Goal: Information Seeking & Learning: Learn about a topic

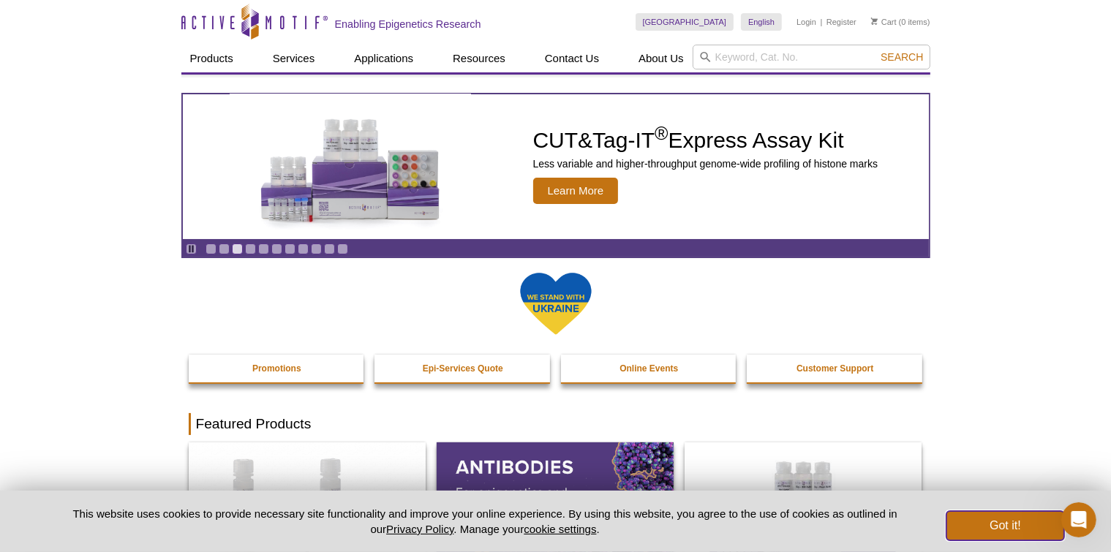
click at [994, 531] on button "Got it!" at bounding box center [1005, 525] width 117 height 29
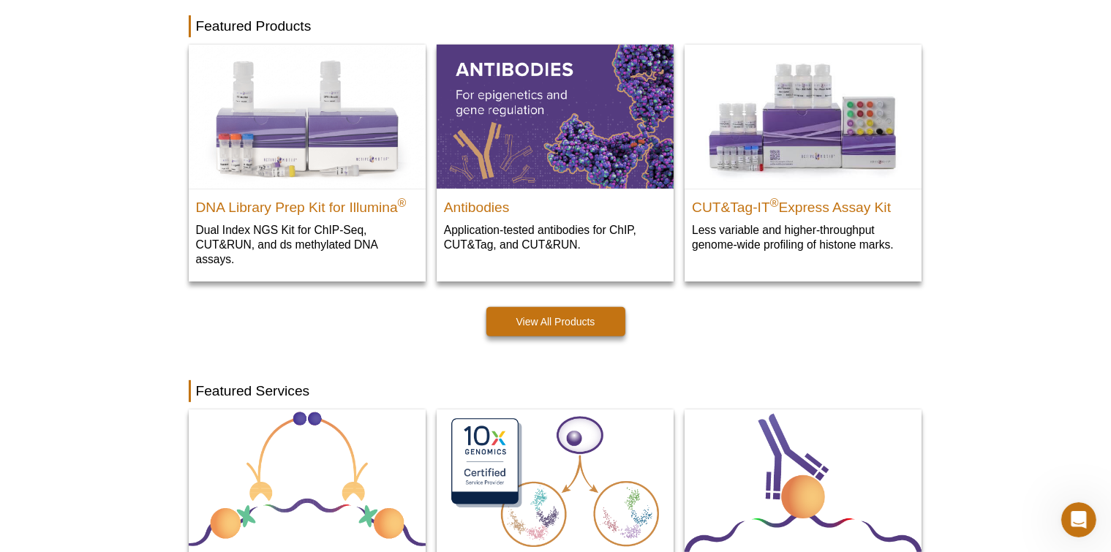
scroll to position [360, 0]
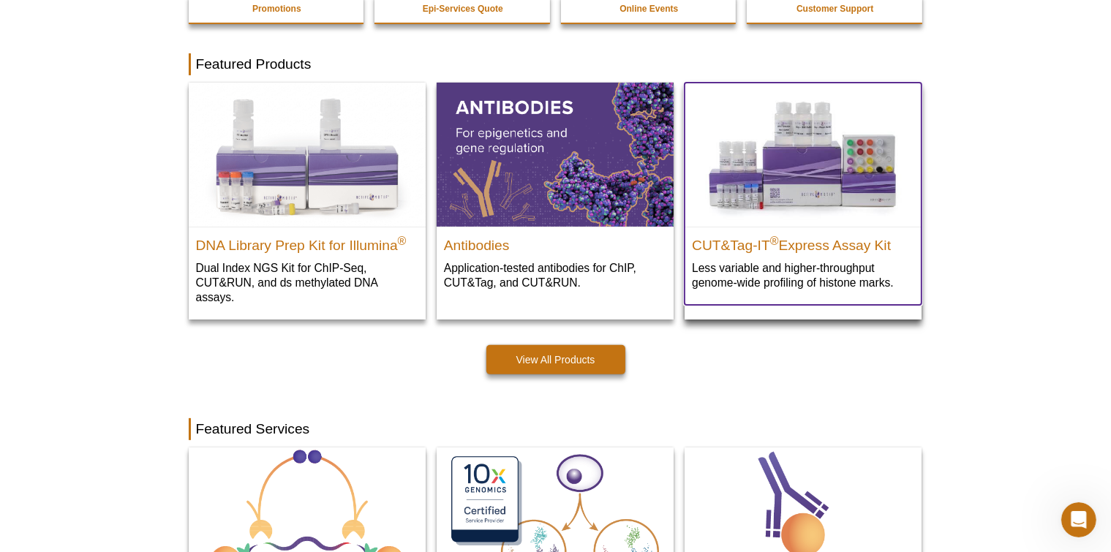
click at [832, 264] on p "Less variable and higher-throughput genome-wide profiling of histone marks​." at bounding box center [803, 275] width 222 height 30
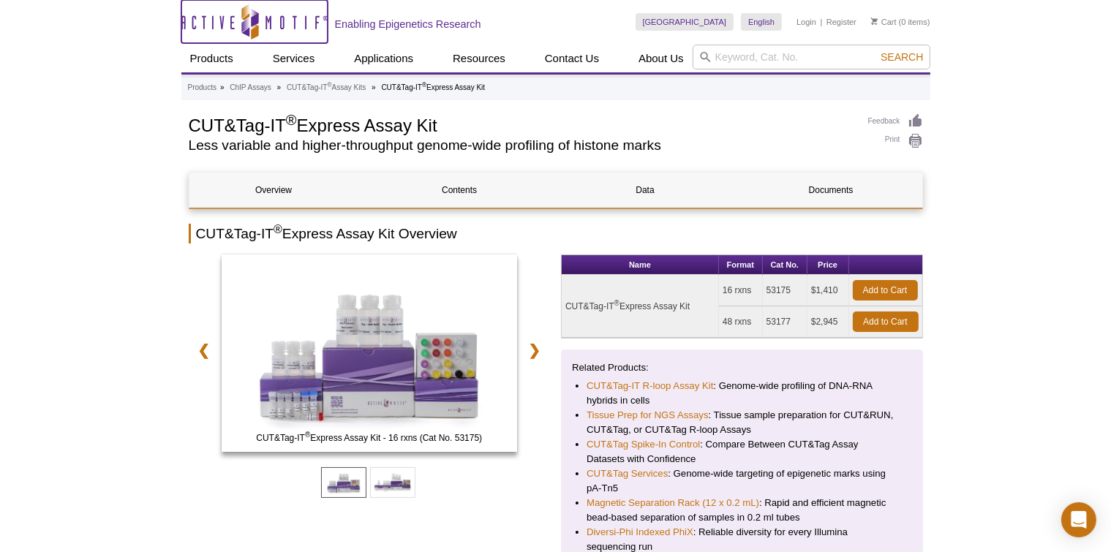
click at [219, 20] on icon "Active Motif Logo" at bounding box center [254, 22] width 146 height 36
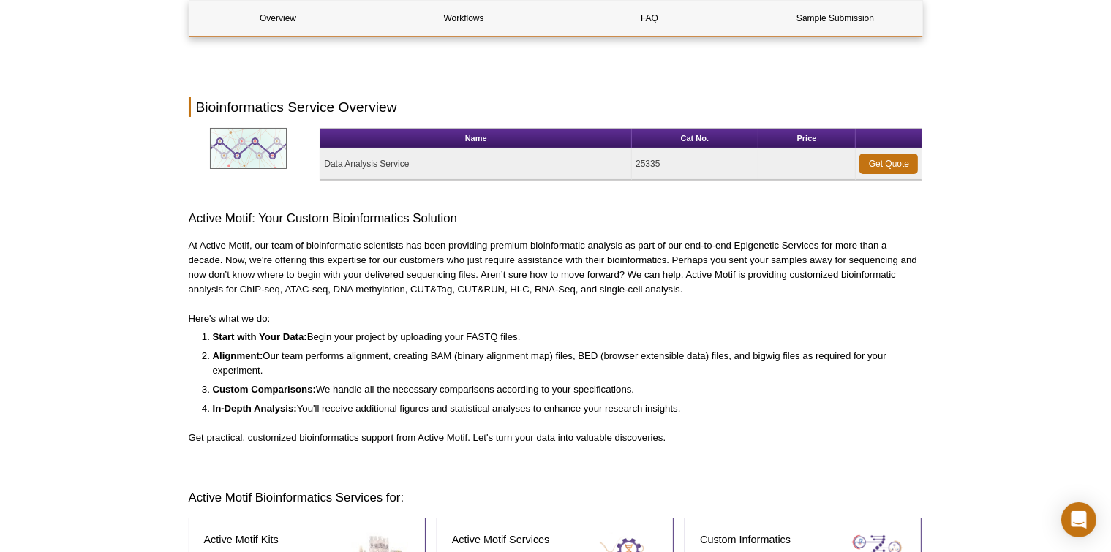
scroll to position [102, 0]
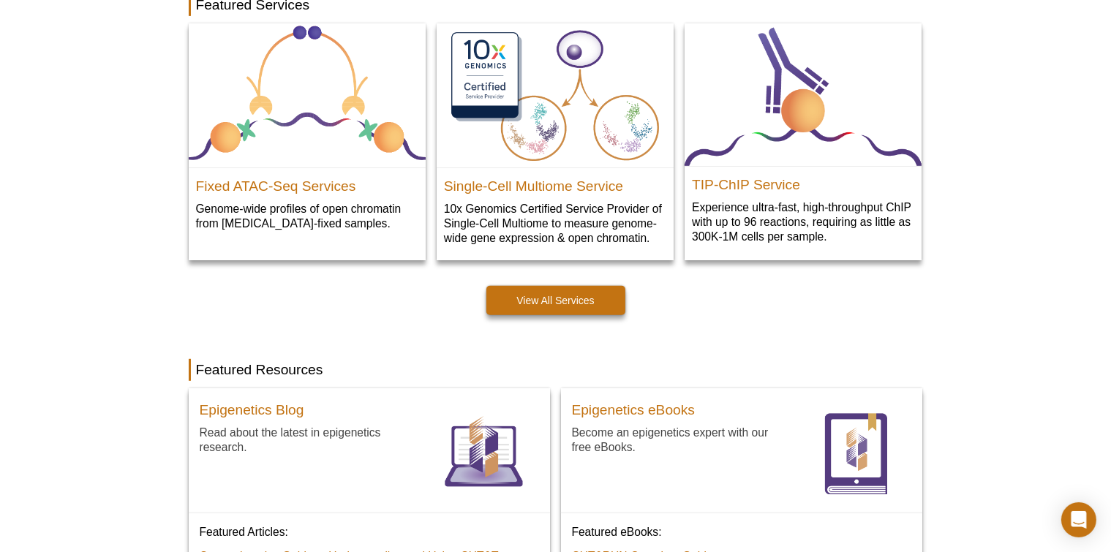
scroll to position [744, 0]
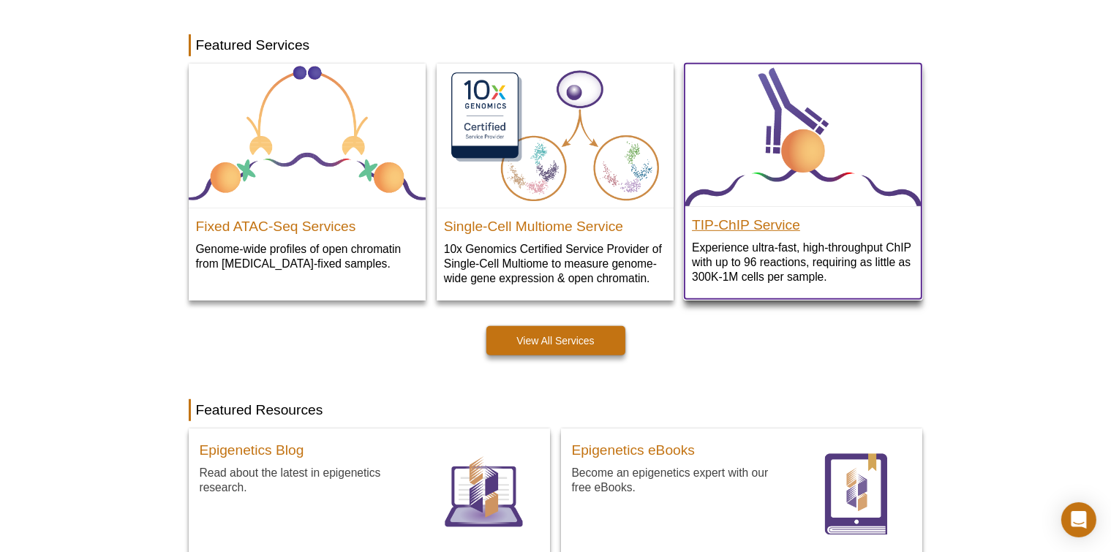
click at [789, 226] on h2 "TIP-ChIP Service" at bounding box center [803, 222] width 222 height 22
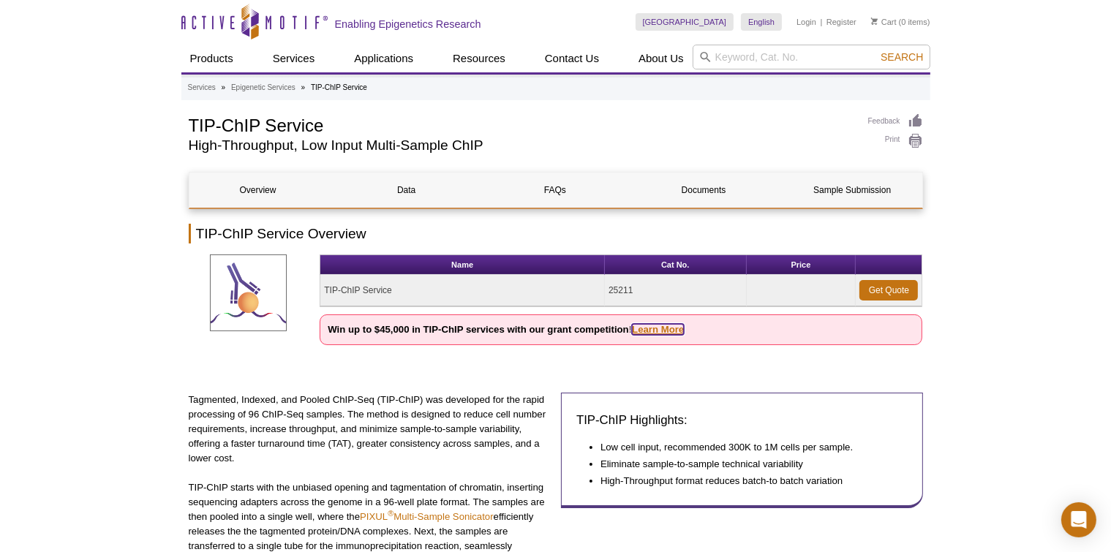
click at [655, 329] on link "Learn More" at bounding box center [658, 329] width 52 height 11
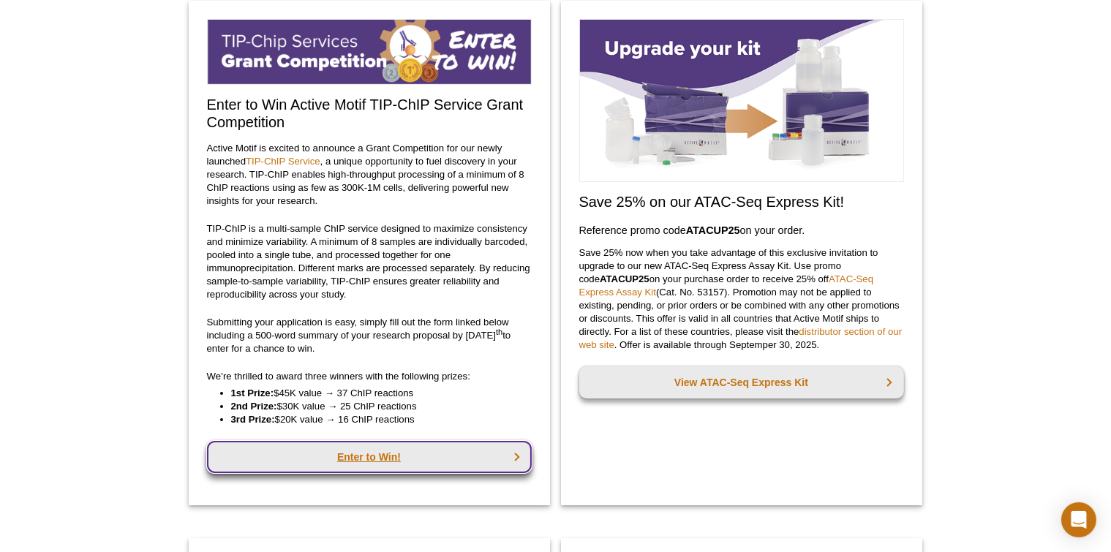
click at [340, 459] on link "Enter to Win!" at bounding box center [369, 457] width 325 height 32
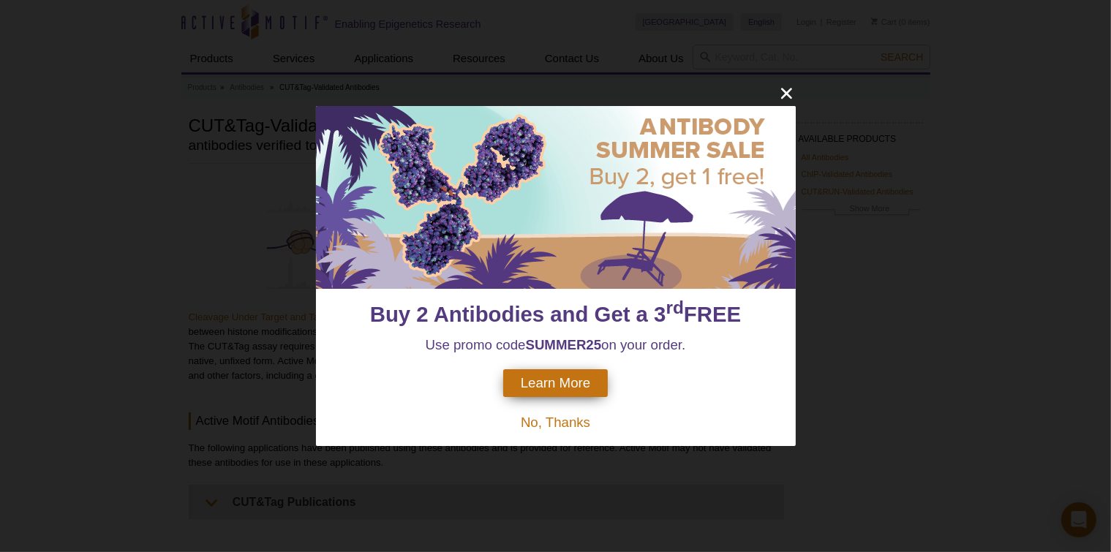
click at [971, 170] on div "Buy 2 Antibodies and Get a 3 rd FREE Use promo code SUMMER25 on your order. Lea…" at bounding box center [555, 276] width 1111 height 552
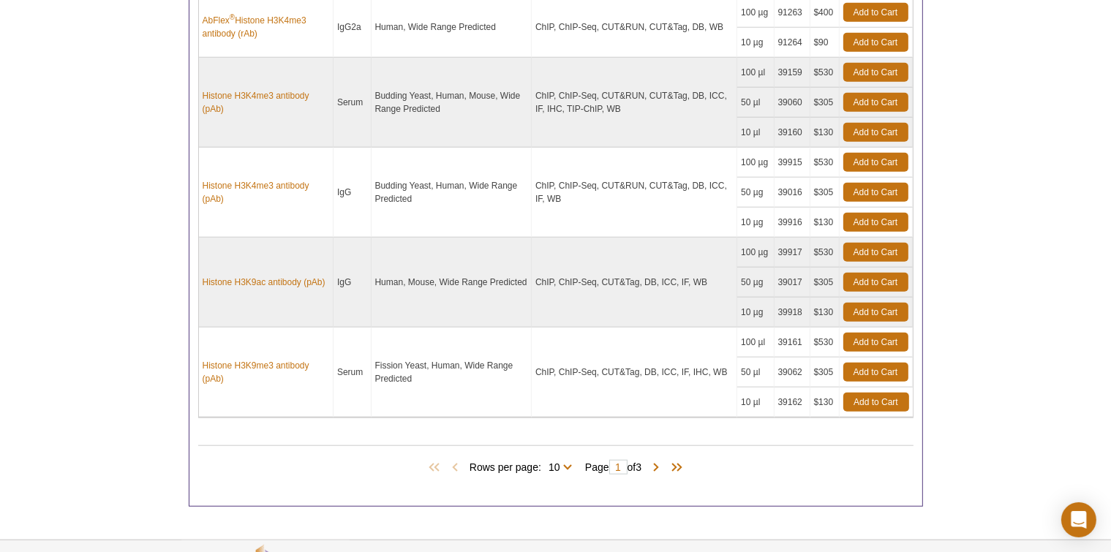
scroll to position [1211, 0]
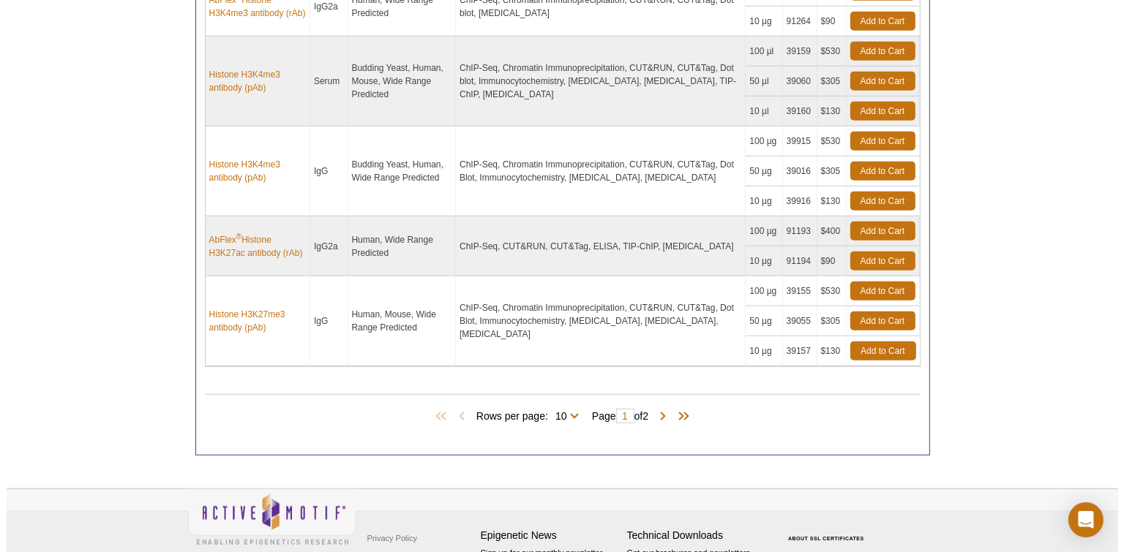
scroll to position [1055, 0]
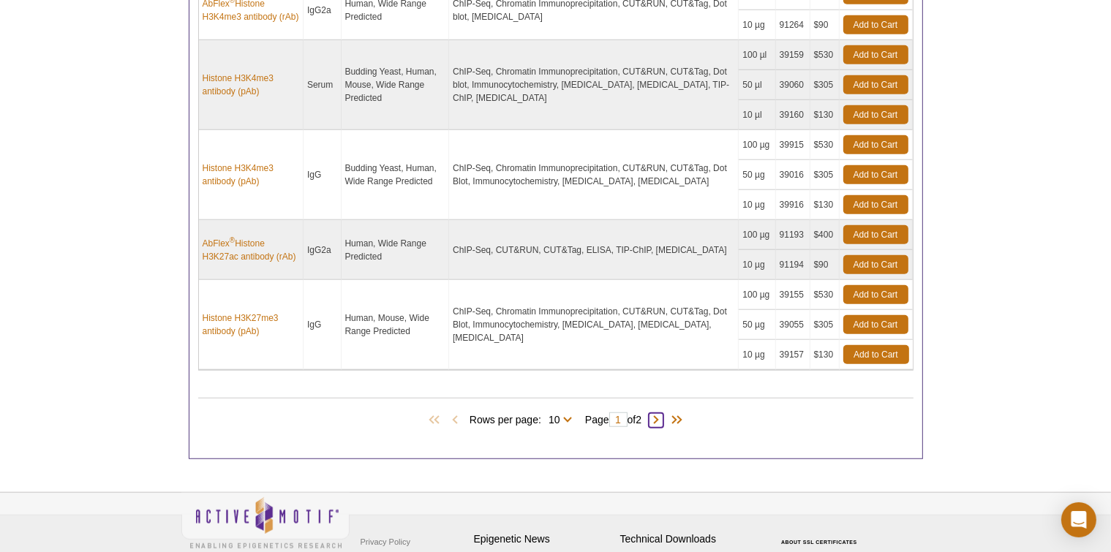
click at [658, 414] on span at bounding box center [656, 420] width 15 height 15
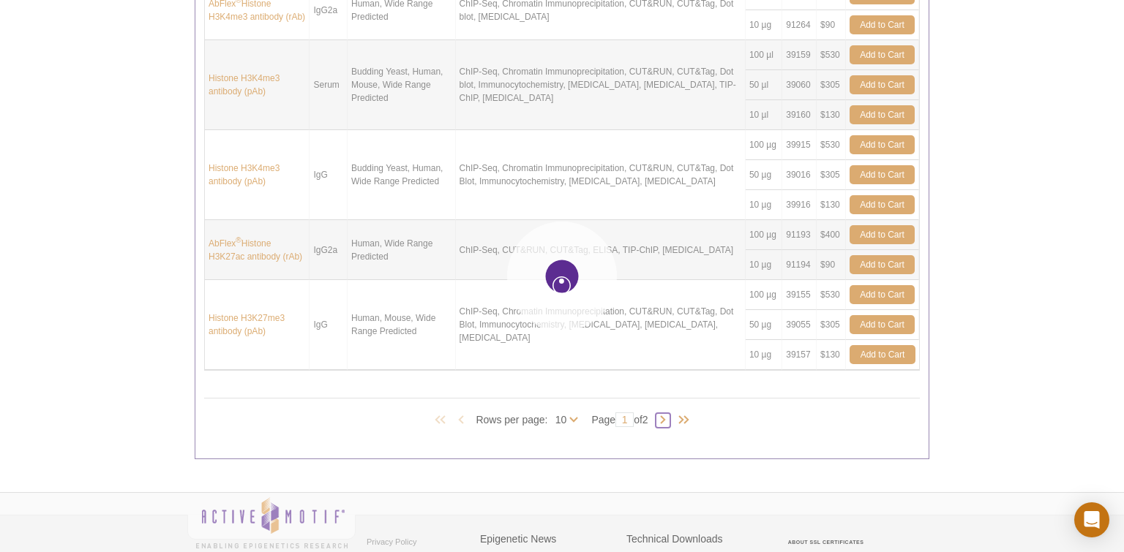
type input "2"
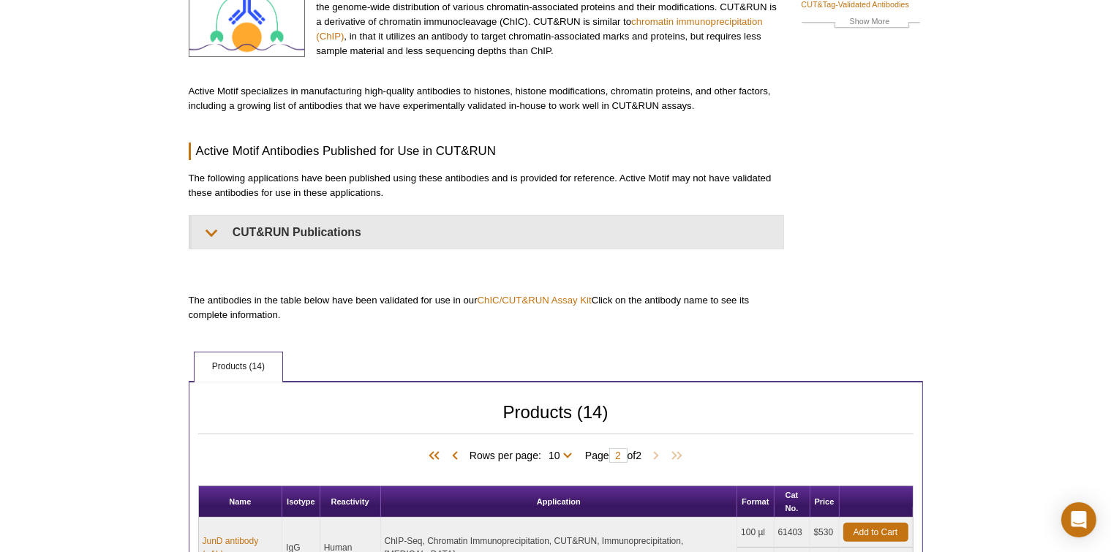
scroll to position [0, 0]
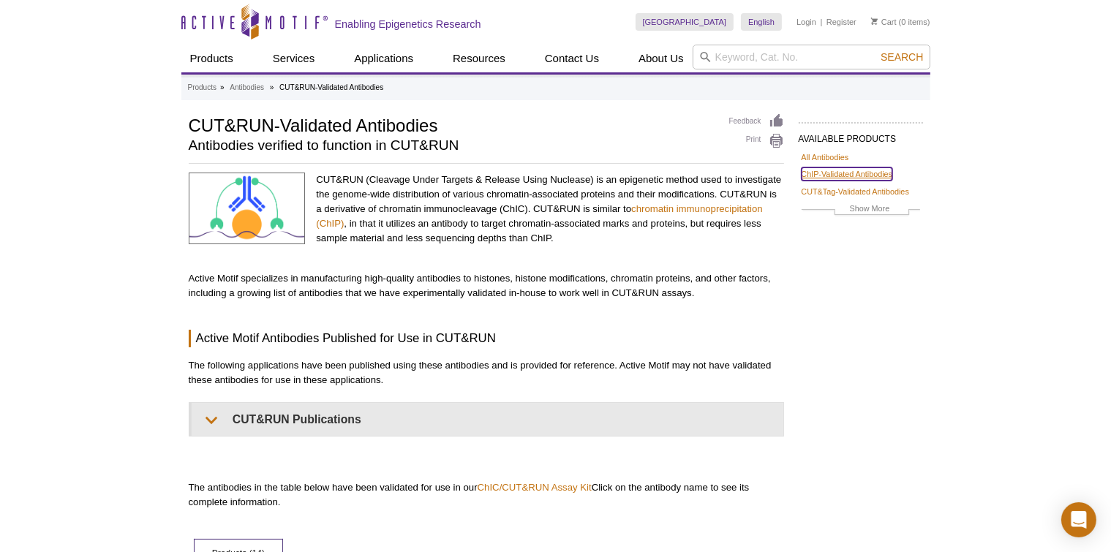
click at [823, 176] on link "ChIP-Validated Antibodies" at bounding box center [847, 174] width 91 height 13
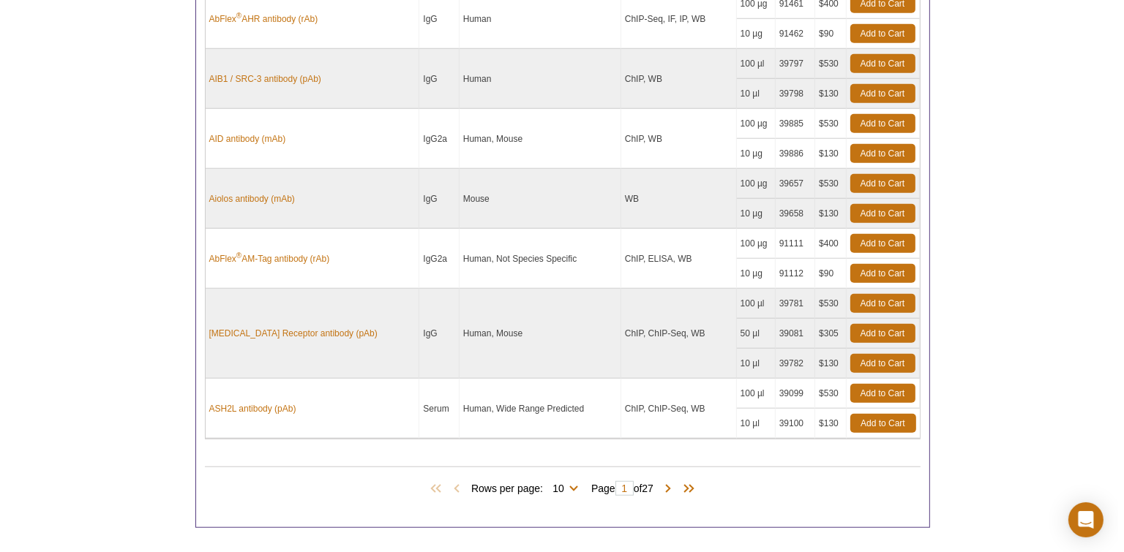
scroll to position [1252, 0]
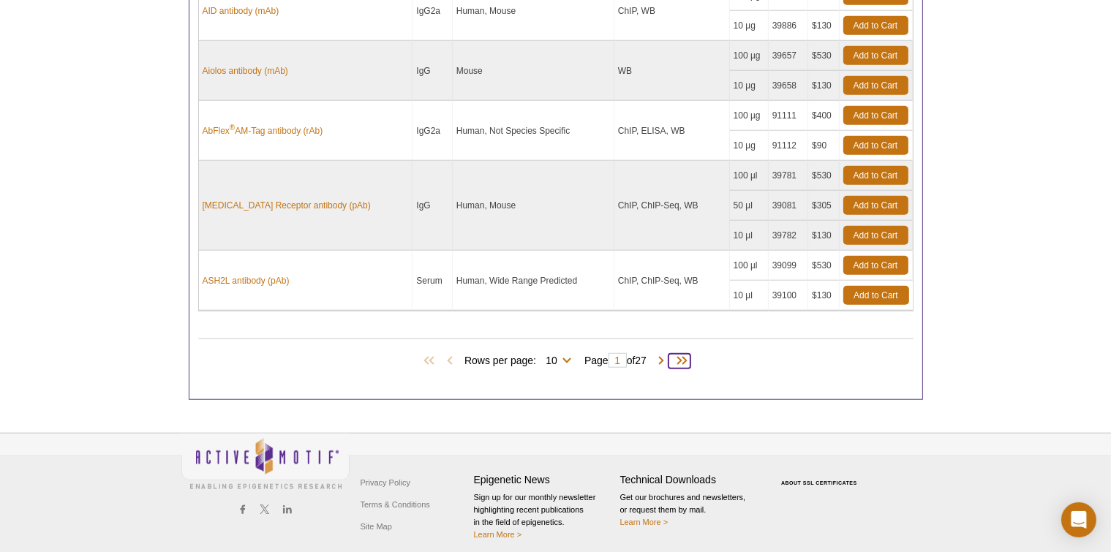
click at [691, 354] on span at bounding box center [680, 361] width 22 height 15
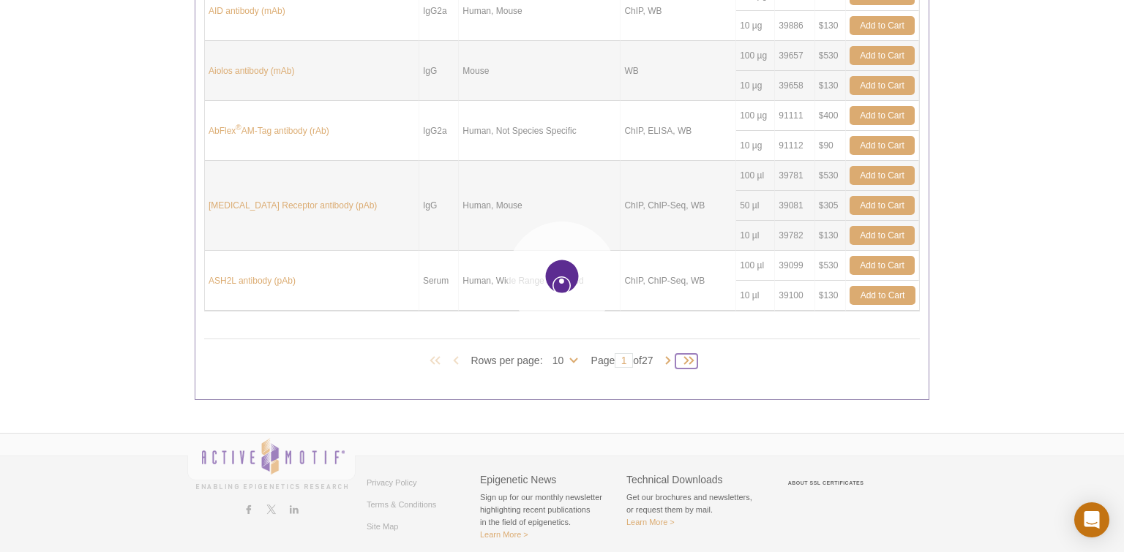
type input "27"
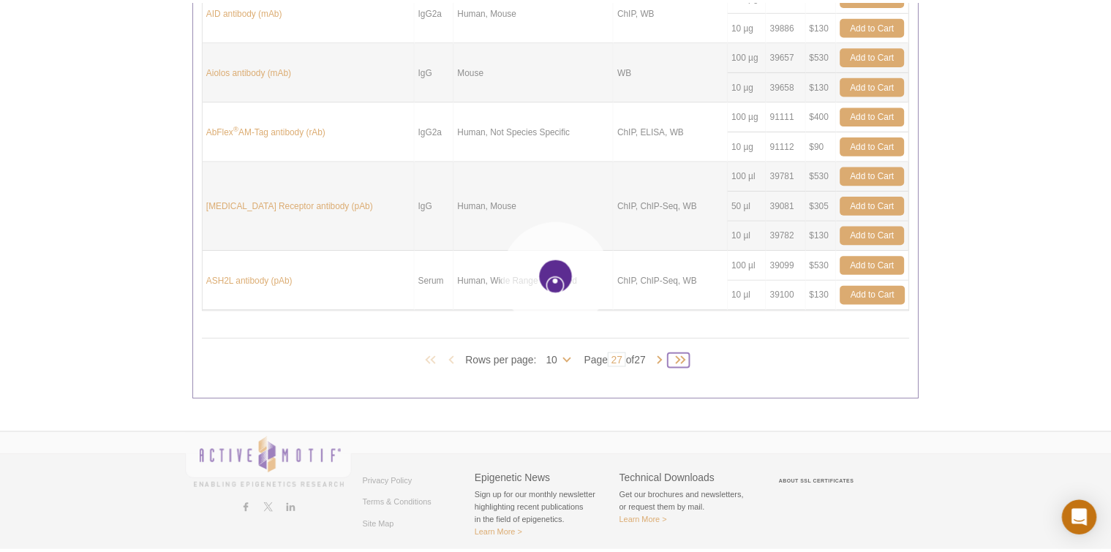
scroll to position [744, 0]
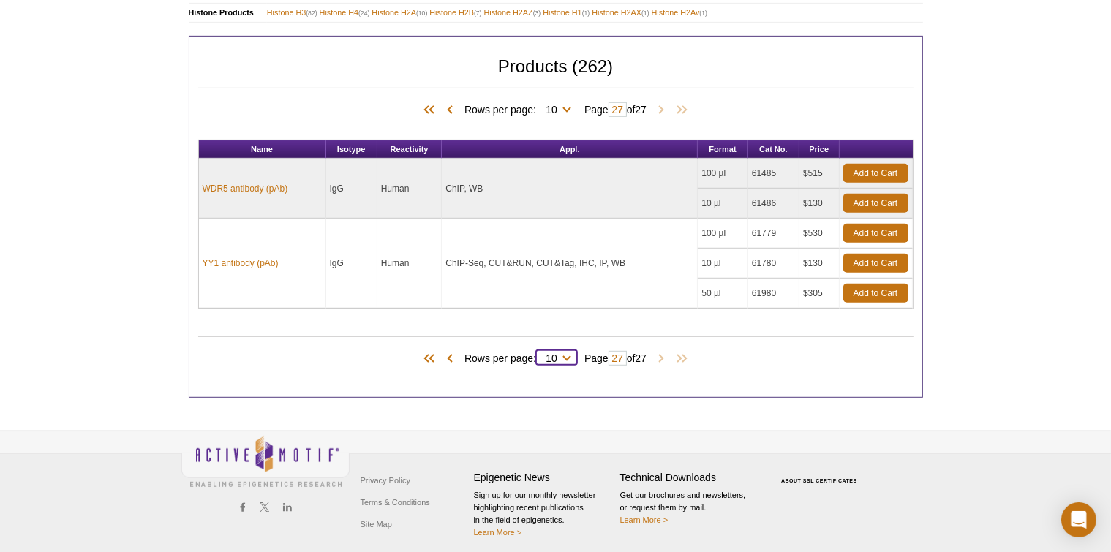
click at [560, 355] on select "10 25 50 100 All" at bounding box center [551, 361] width 31 height 13
select select "25"
click at [536, 355] on select "10 25 50 100 All" at bounding box center [551, 361] width 31 height 13
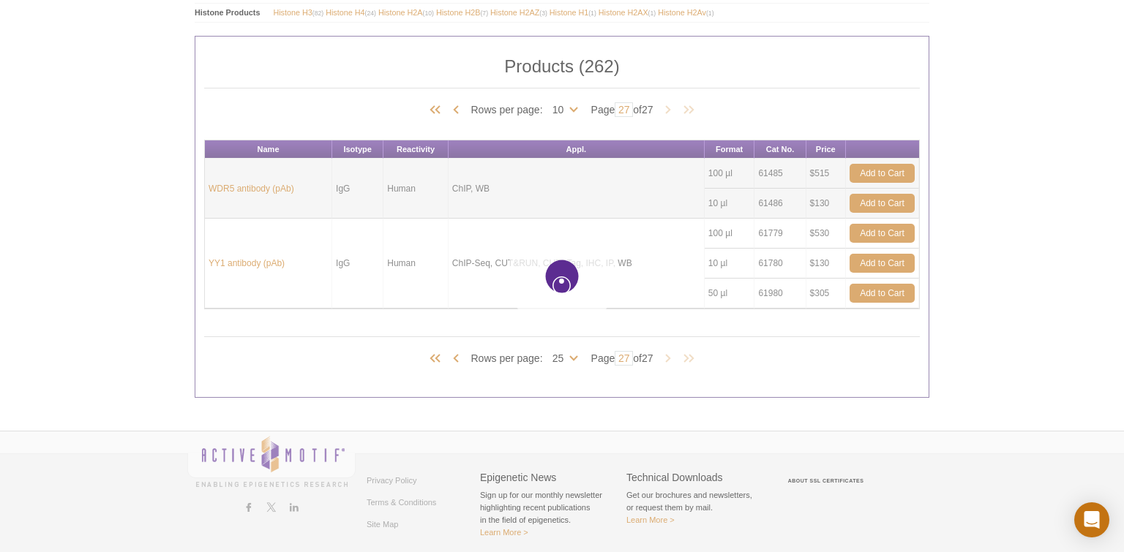
select select "25"
type input "1"
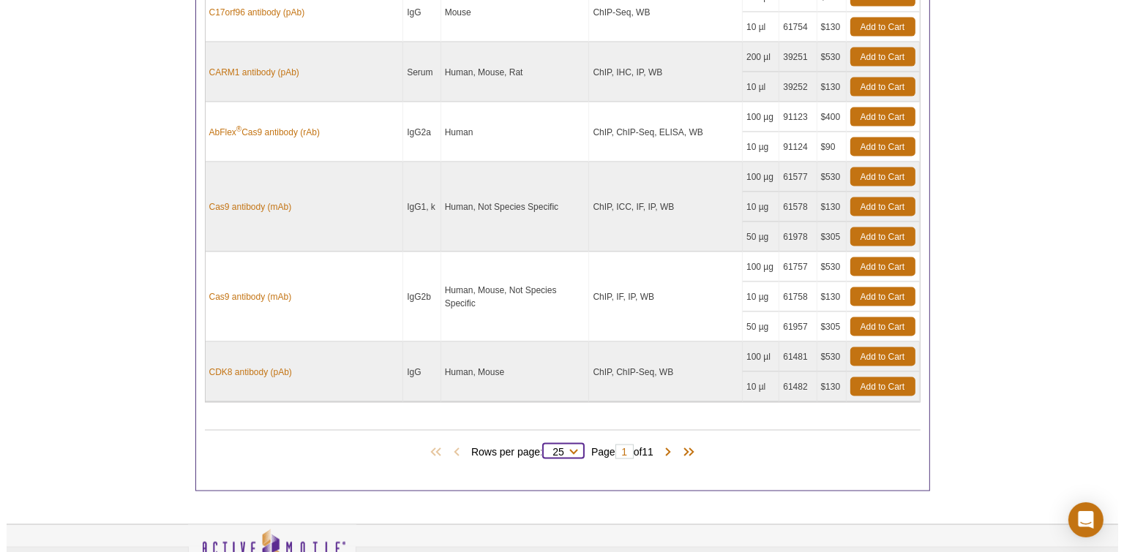
scroll to position [2220, 0]
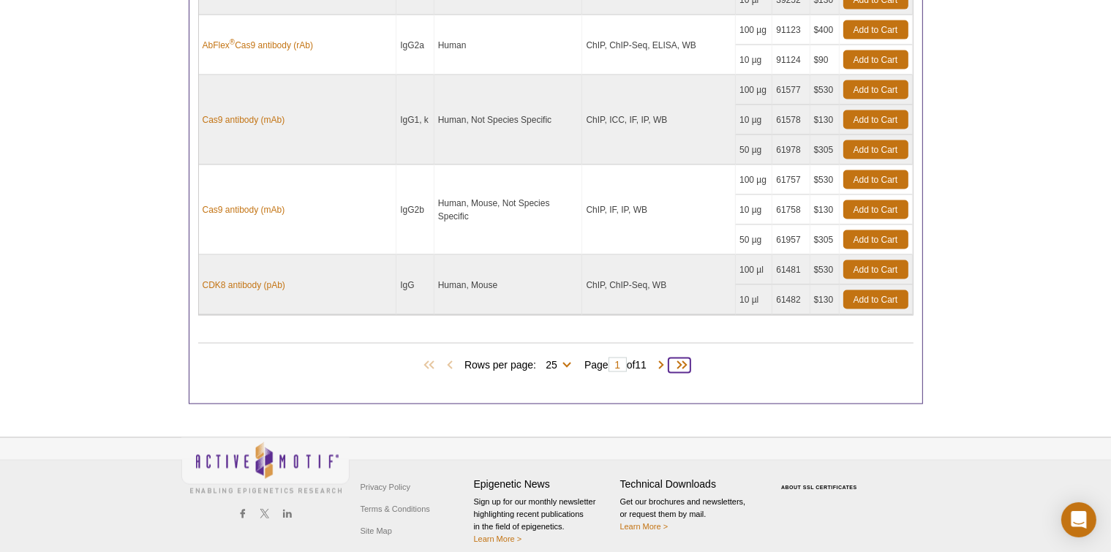
click at [688, 358] on span at bounding box center [680, 365] width 22 height 15
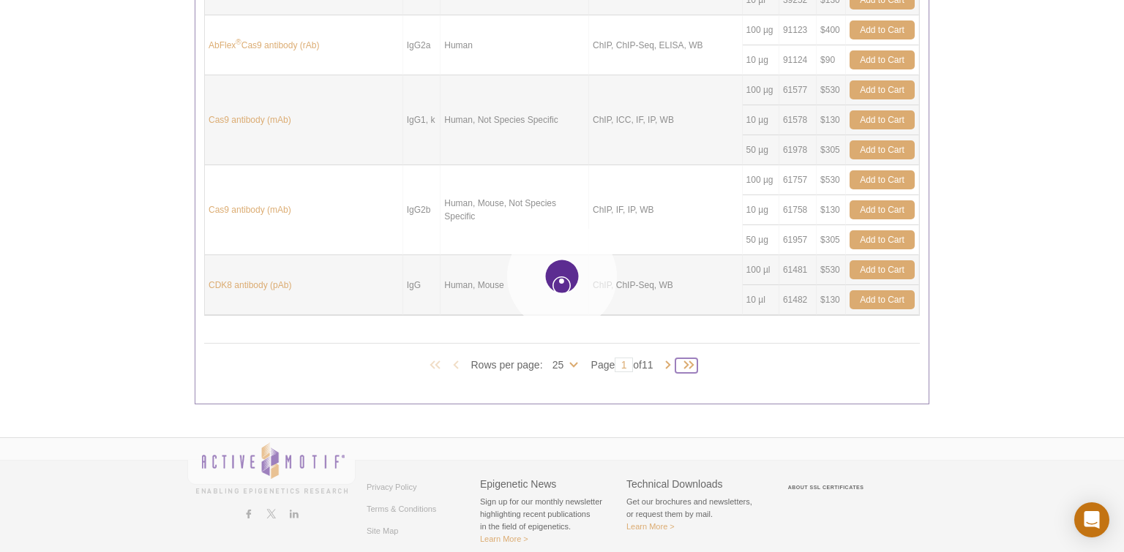
type input "11"
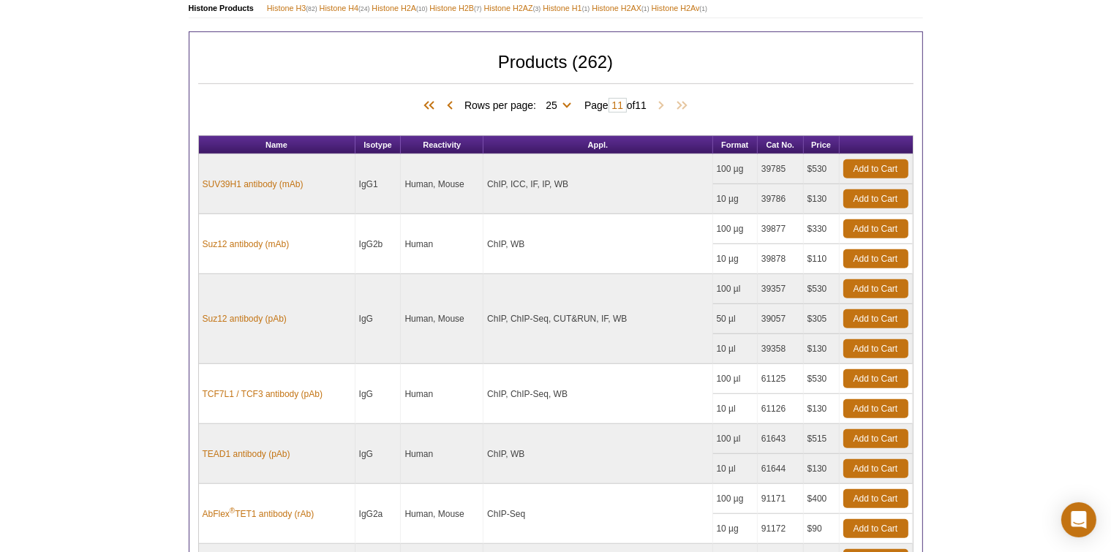
scroll to position [746, 0]
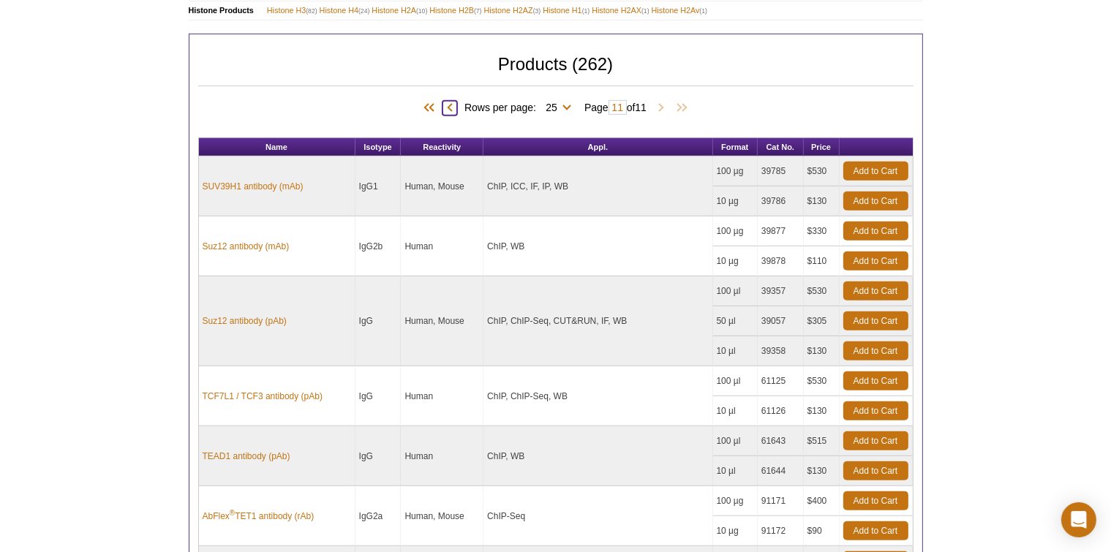
click at [443, 101] on span at bounding box center [450, 108] width 15 height 15
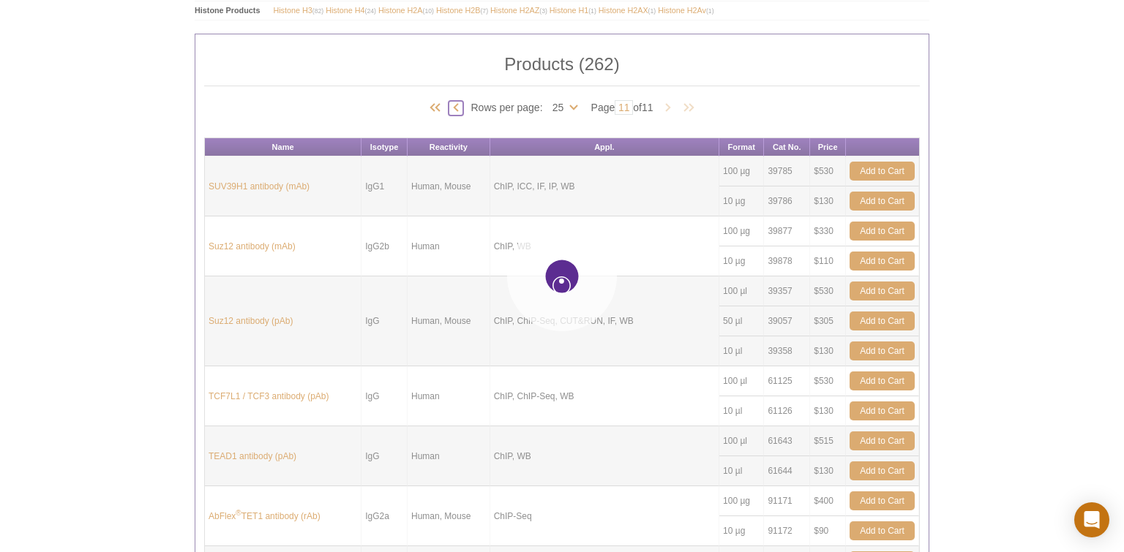
type input "10"
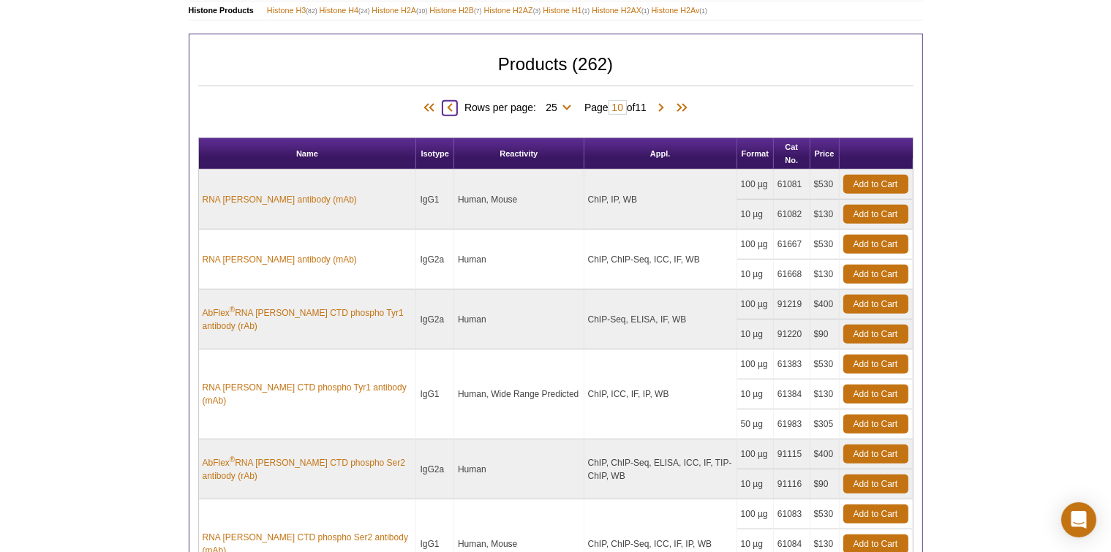
click at [443, 101] on span at bounding box center [450, 108] width 15 height 15
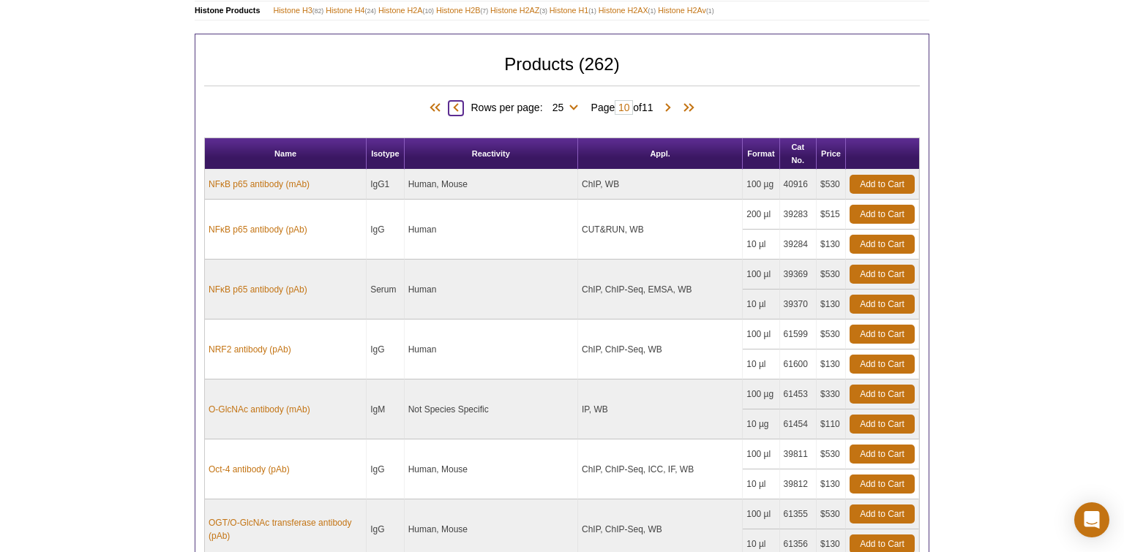
type input "9"
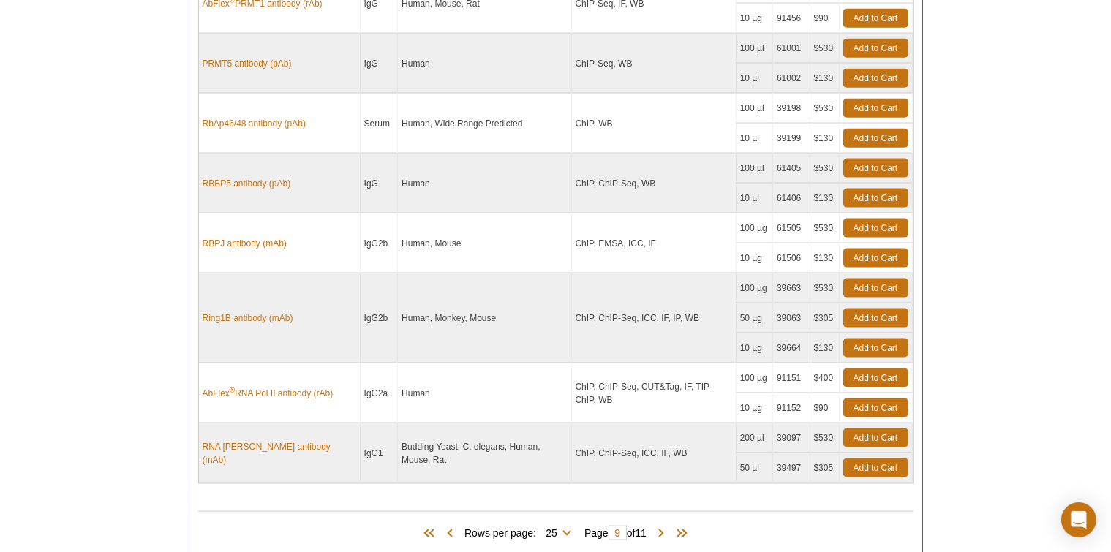
scroll to position [1908, 0]
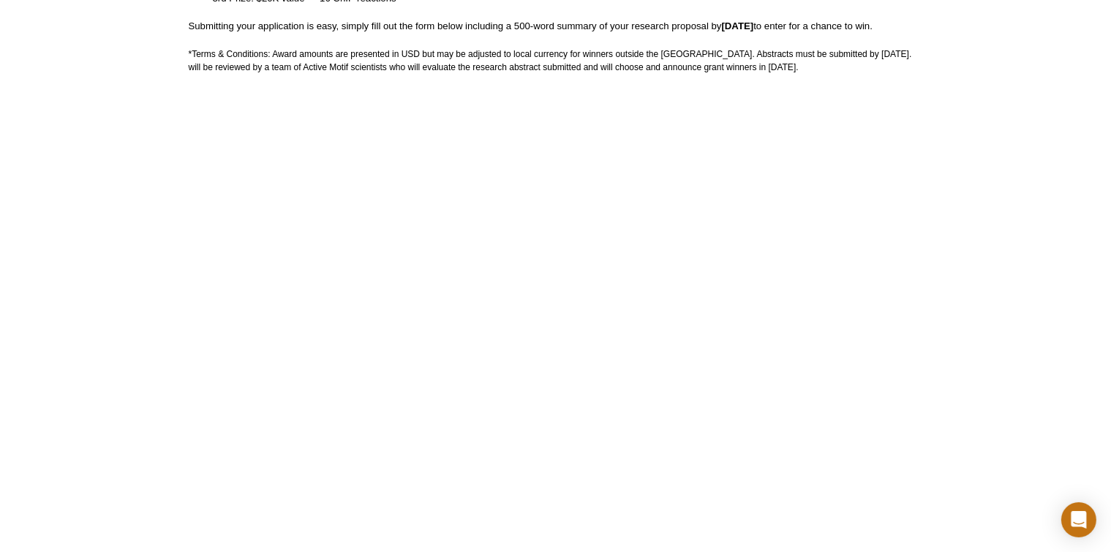
scroll to position [512, 0]
